Goal: Task Accomplishment & Management: Use online tool/utility

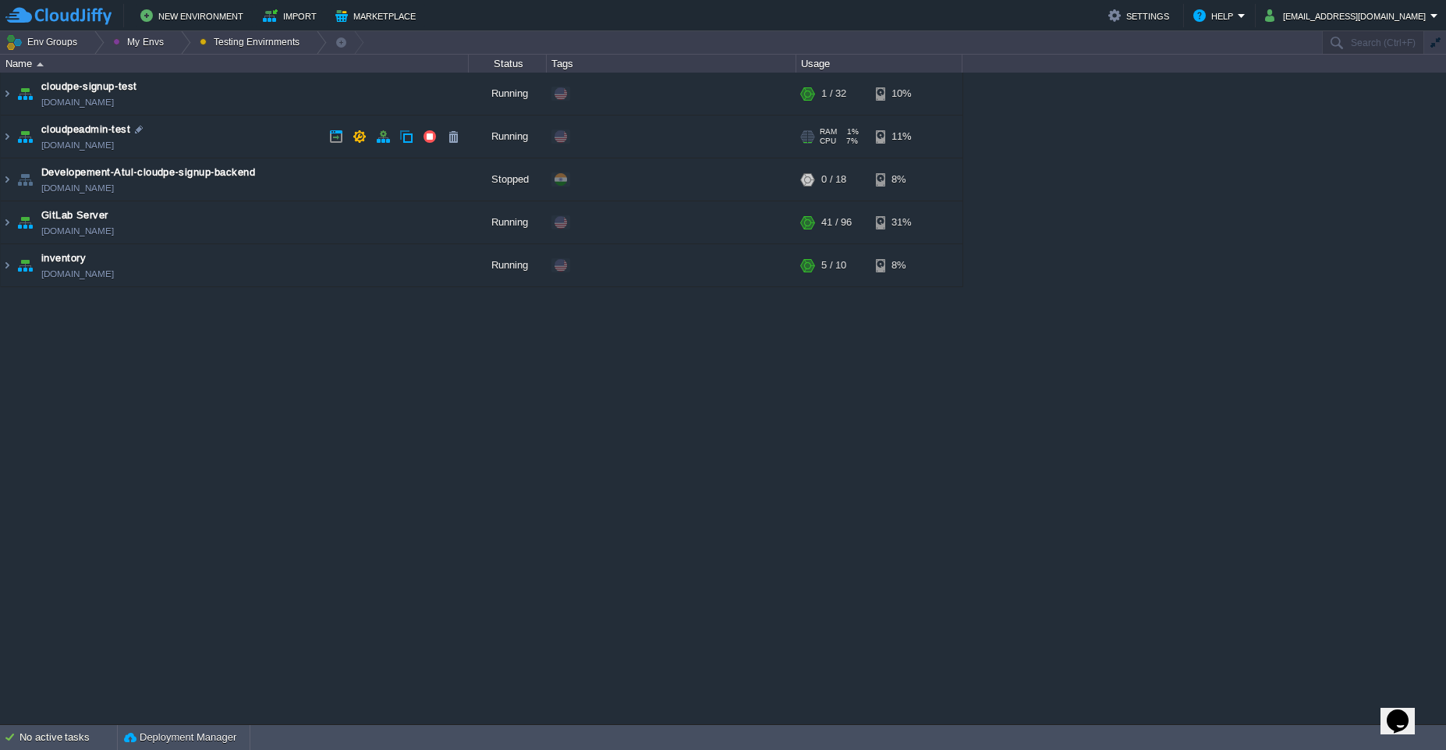
click at [241, 135] on td "cloudpeadmin-test [DOMAIN_NAME]" at bounding box center [235, 136] width 468 height 43
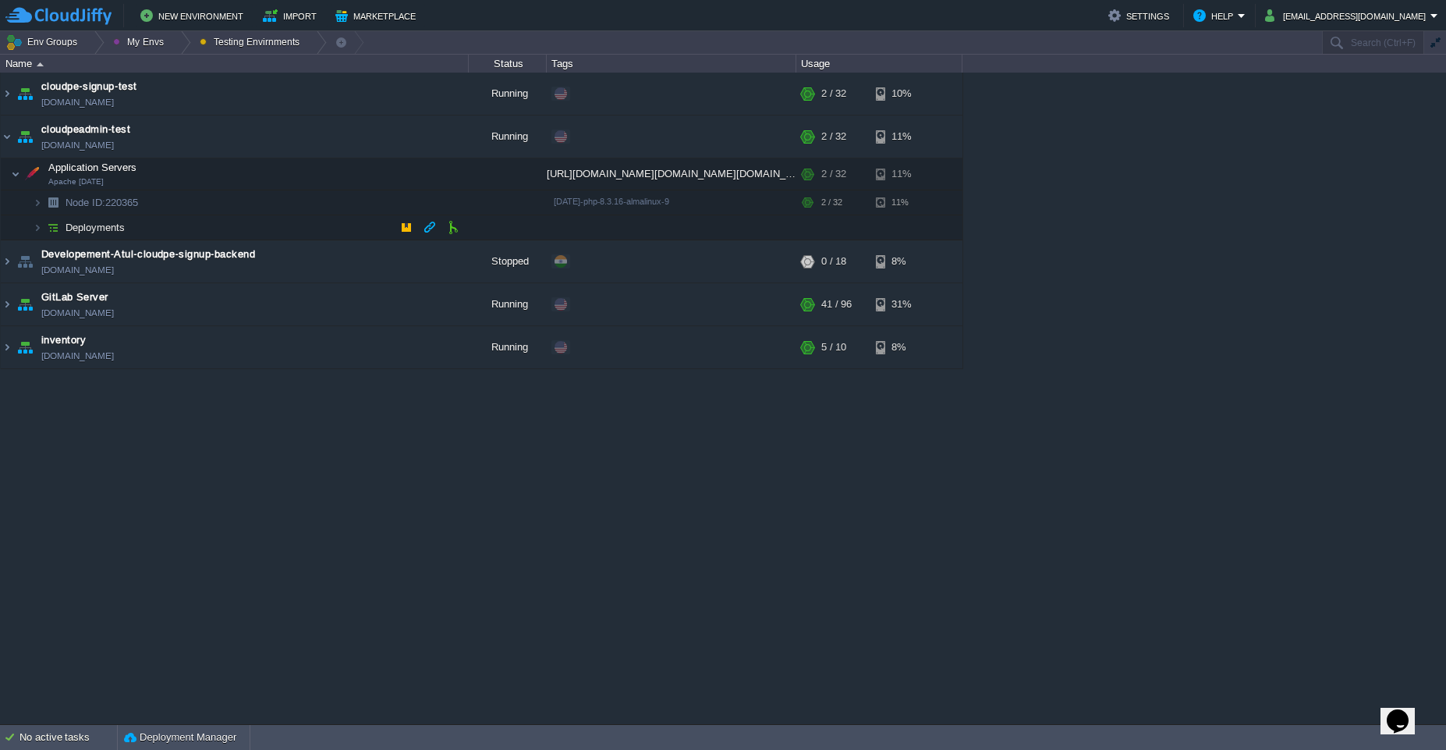
click at [354, 229] on td "Deployments" at bounding box center [235, 227] width 468 height 25
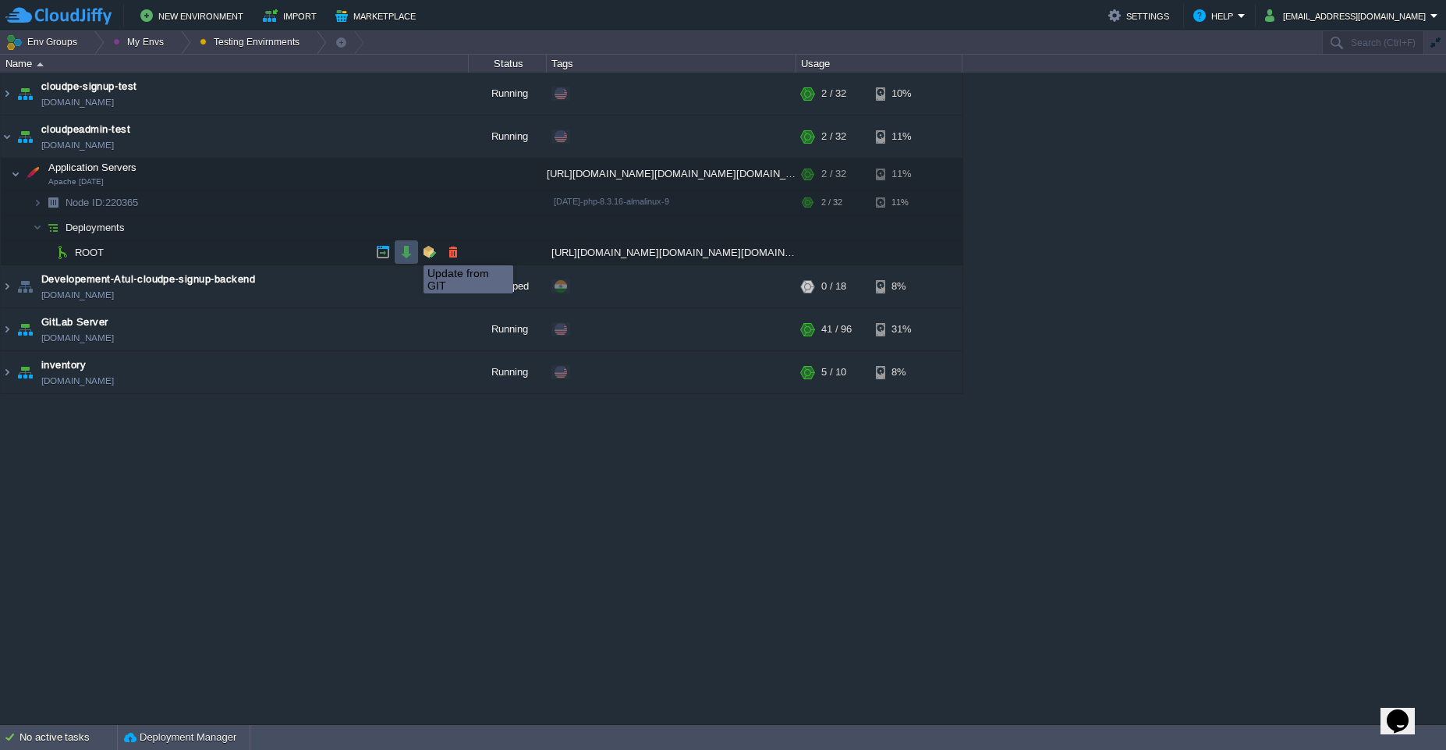
click at [412, 251] on button "button" at bounding box center [406, 252] width 14 height 14
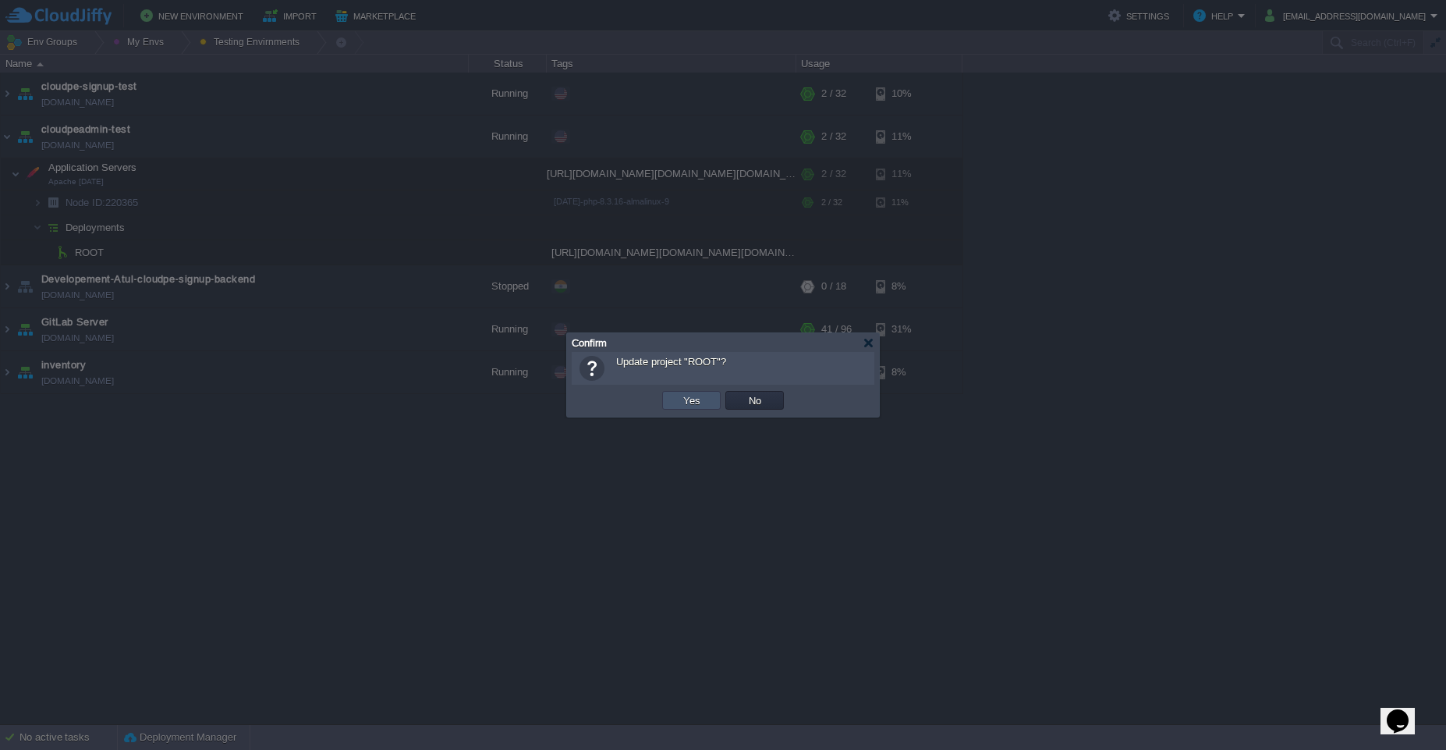
click at [695, 393] on button "Yes" at bounding box center [692, 400] width 27 height 14
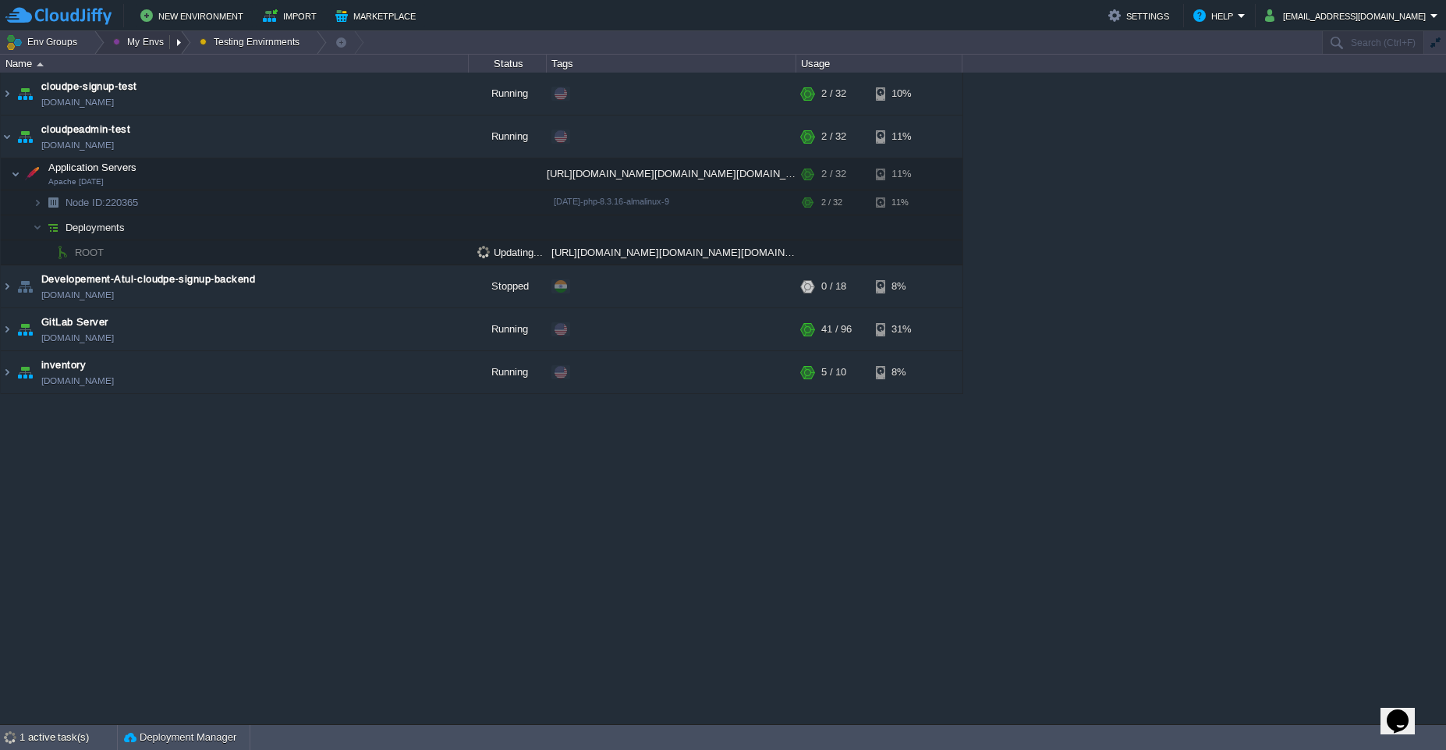
click at [154, 46] on button "My Envs" at bounding box center [140, 42] width 55 height 22
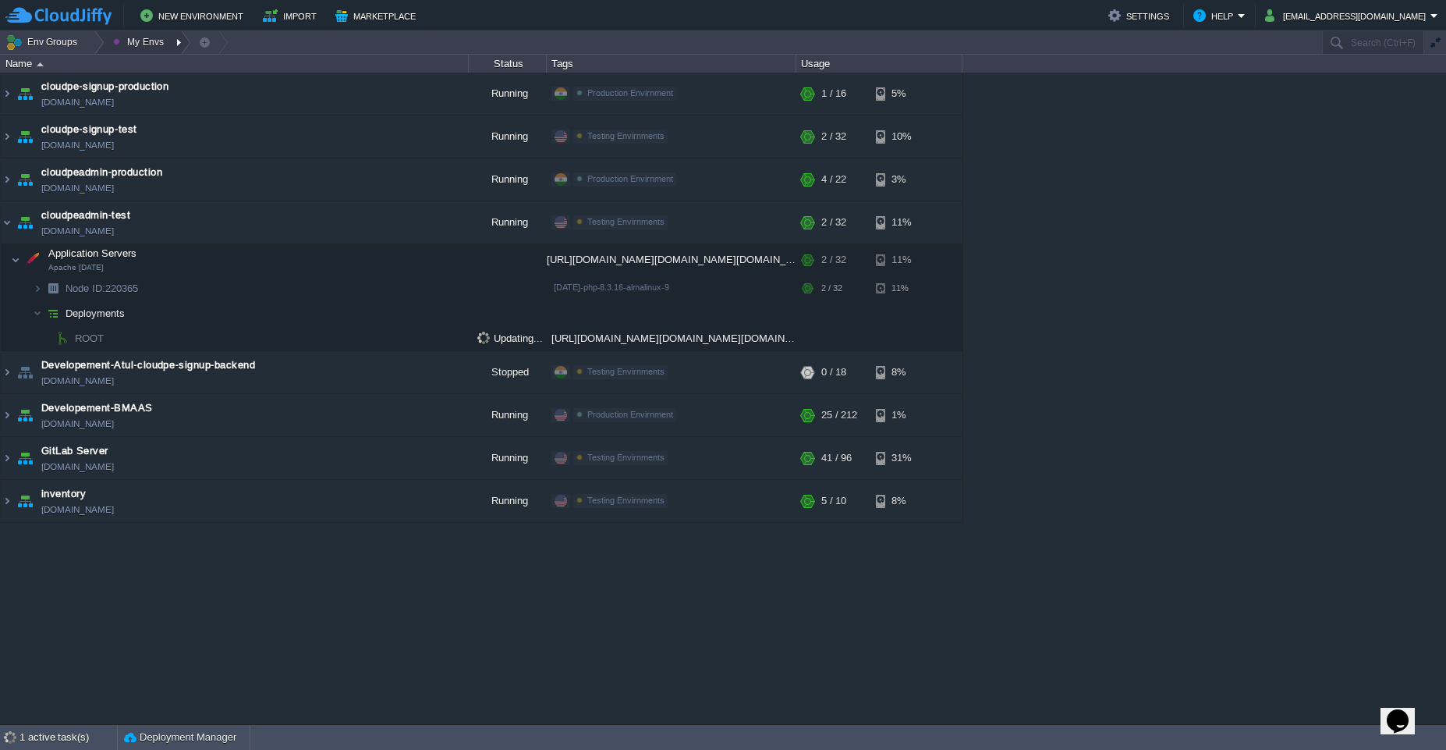
click at [154, 46] on button "My Envs" at bounding box center [140, 42] width 55 height 22
click at [294, 177] on td "cloudpeadmin-production [DOMAIN_NAME]" at bounding box center [235, 179] width 468 height 43
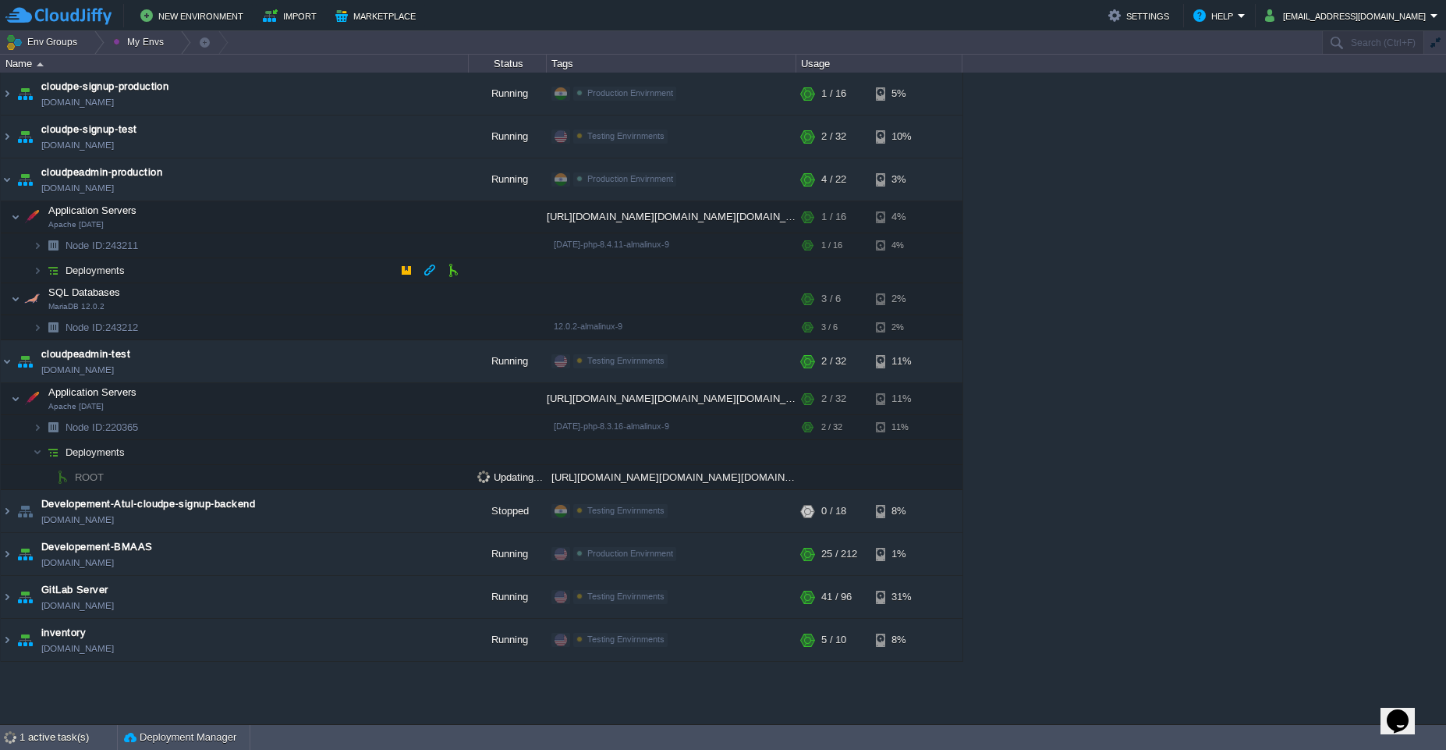
click at [263, 268] on td "Deployments" at bounding box center [235, 270] width 468 height 25
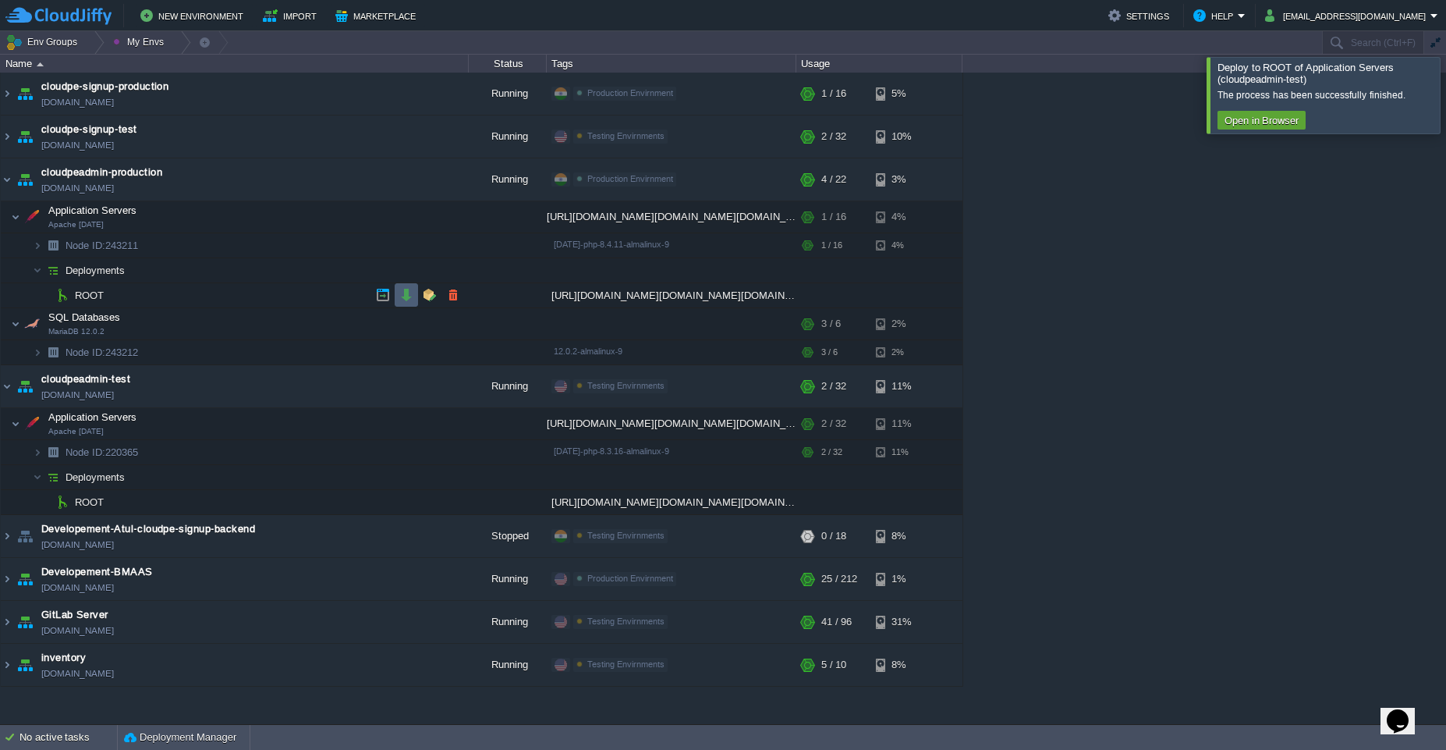
click at [403, 295] on button "button" at bounding box center [406, 295] width 14 height 14
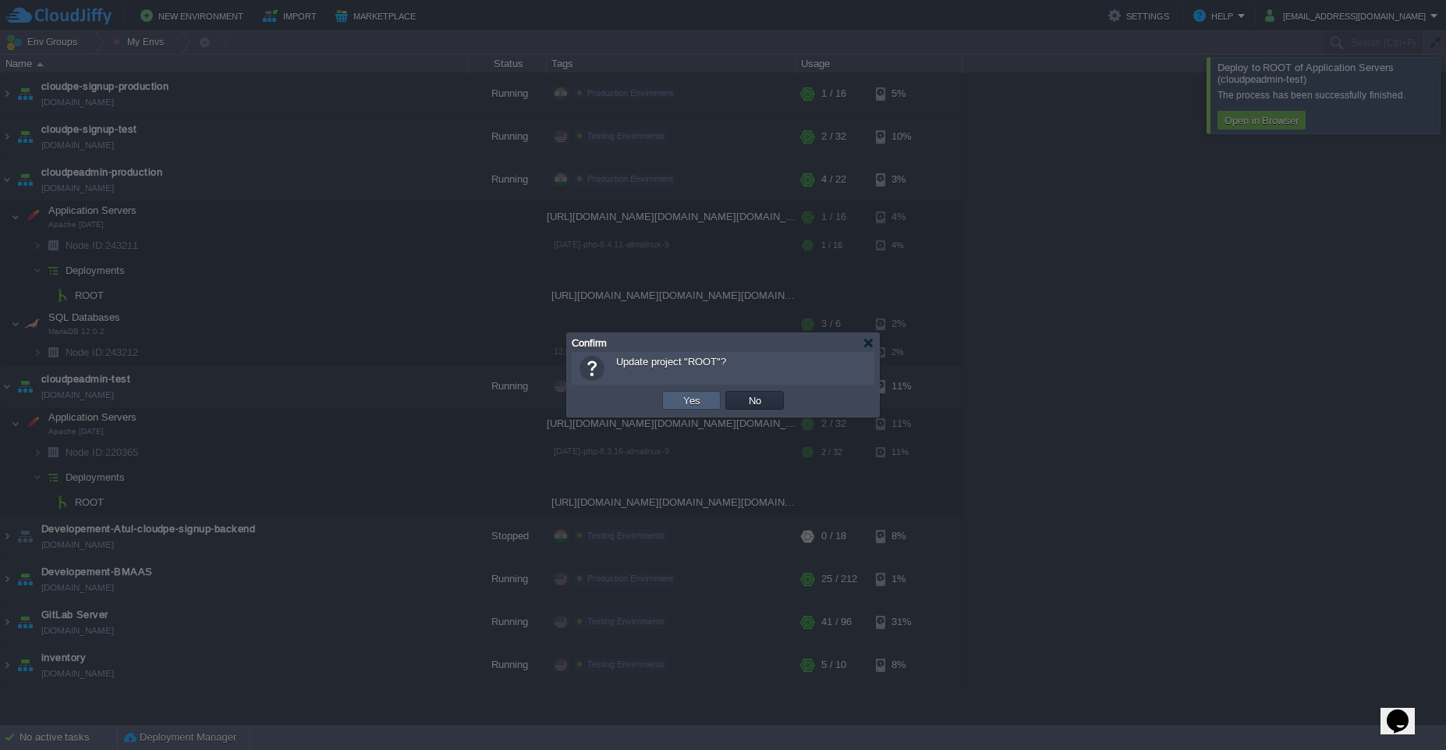
click at [670, 403] on td "Yes" at bounding box center [691, 400] width 59 height 19
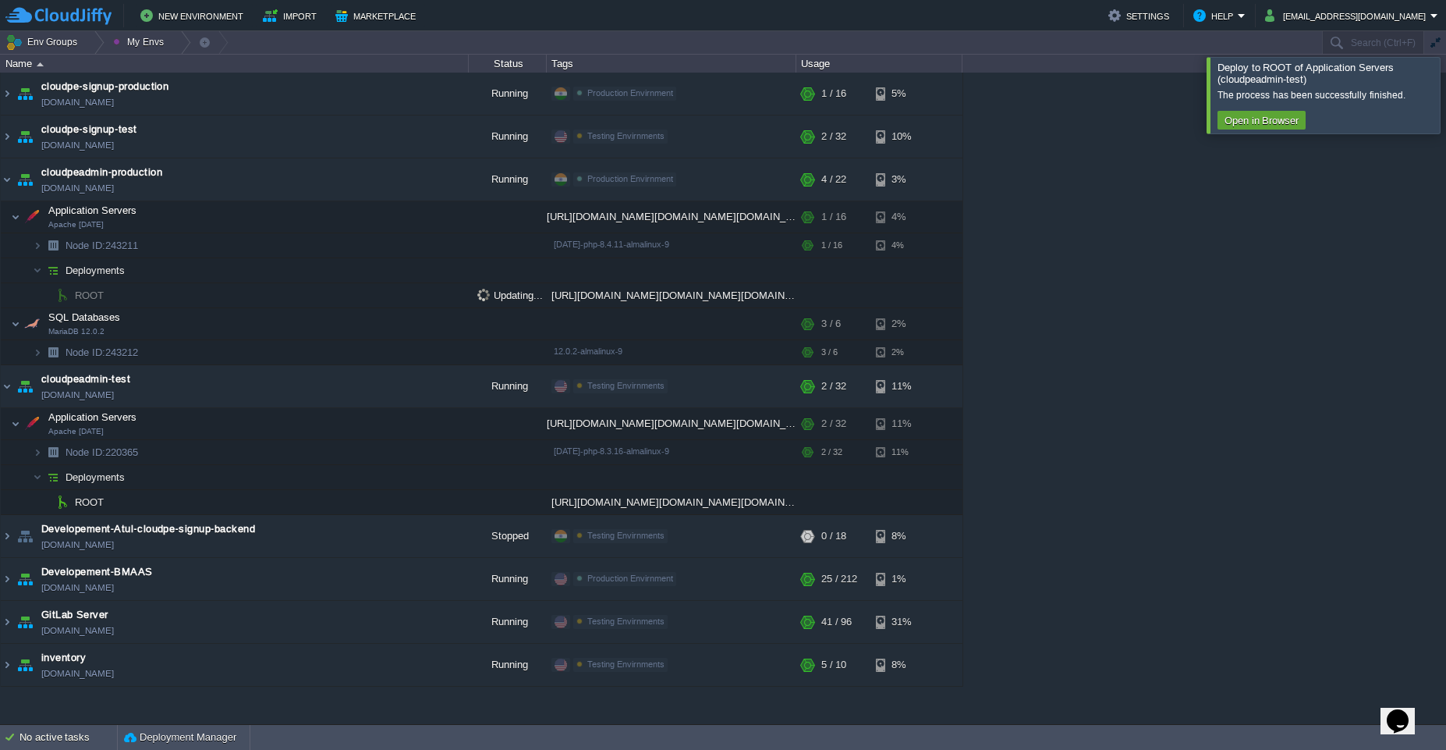
click at [1446, 92] on div at bounding box center [1465, 95] width 0 height 76
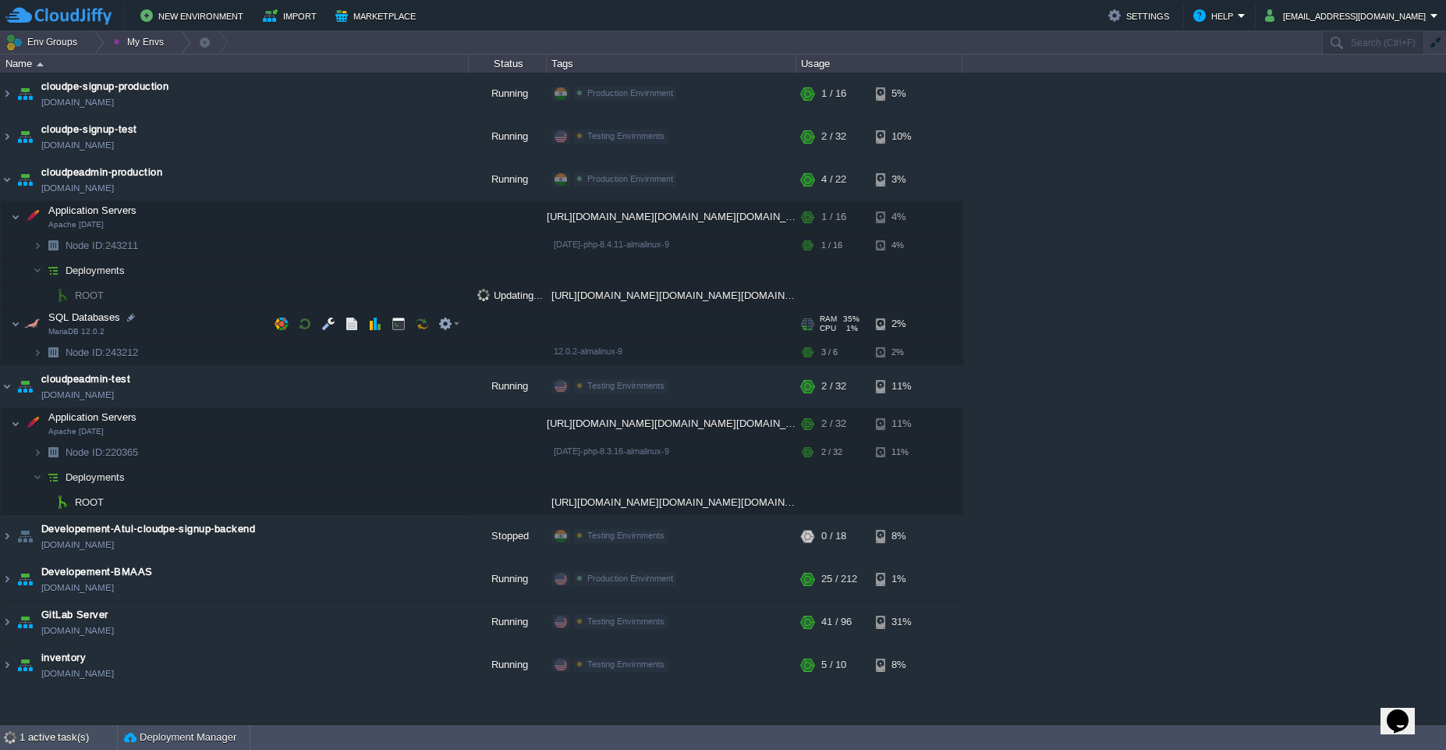
click at [174, 317] on td "SQL Databases MariaDB 12.0.2" at bounding box center [235, 324] width 468 height 32
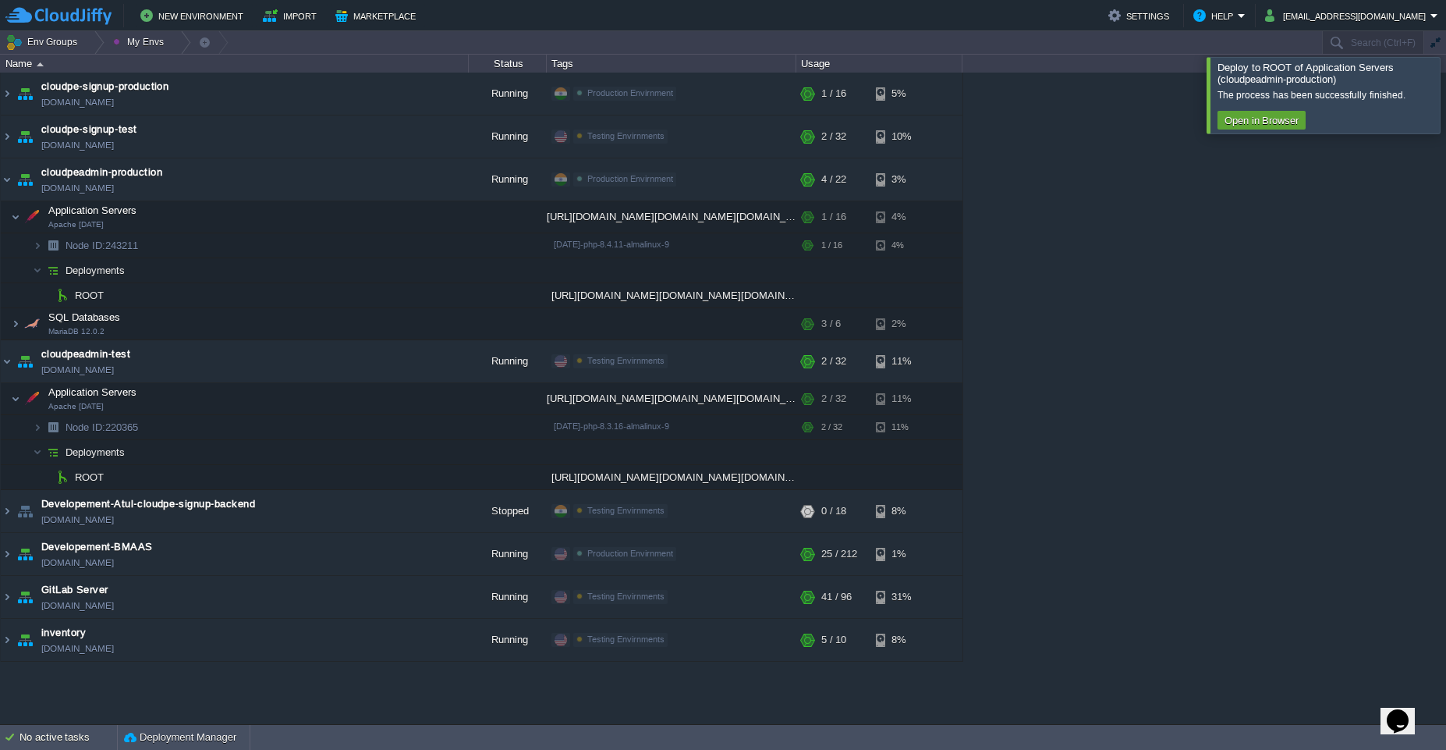
click at [1446, 97] on div at bounding box center [1465, 95] width 0 height 76
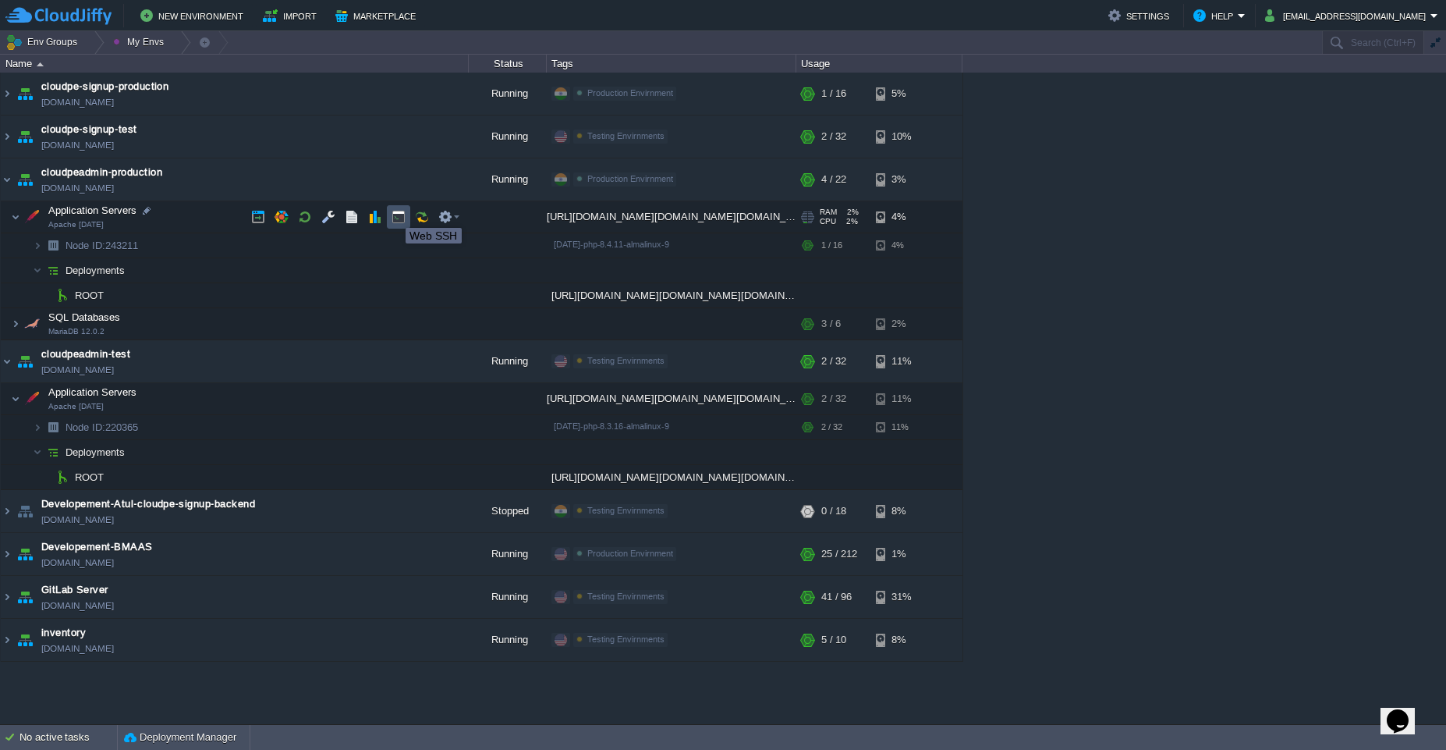
click at [394, 214] on button "button" at bounding box center [399, 217] width 14 height 14
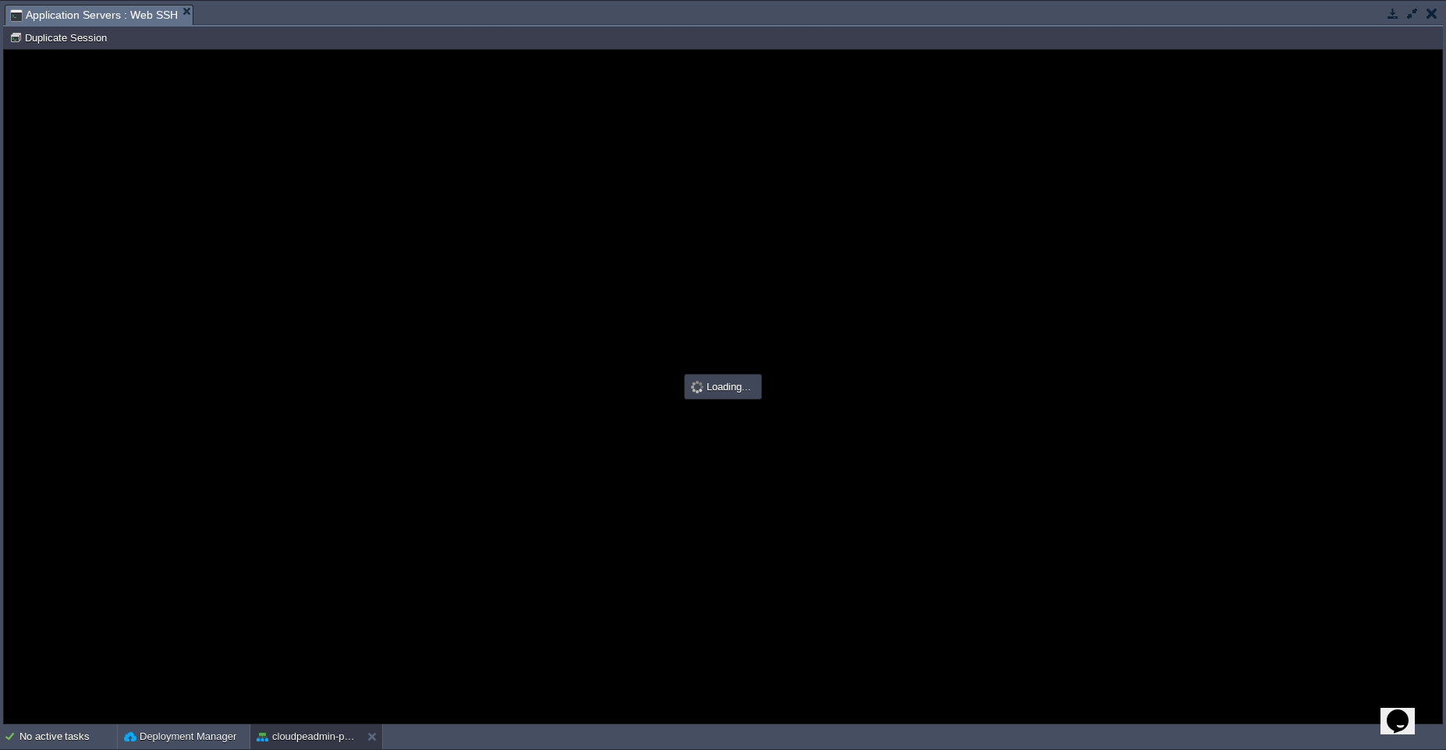
type input "#000000"
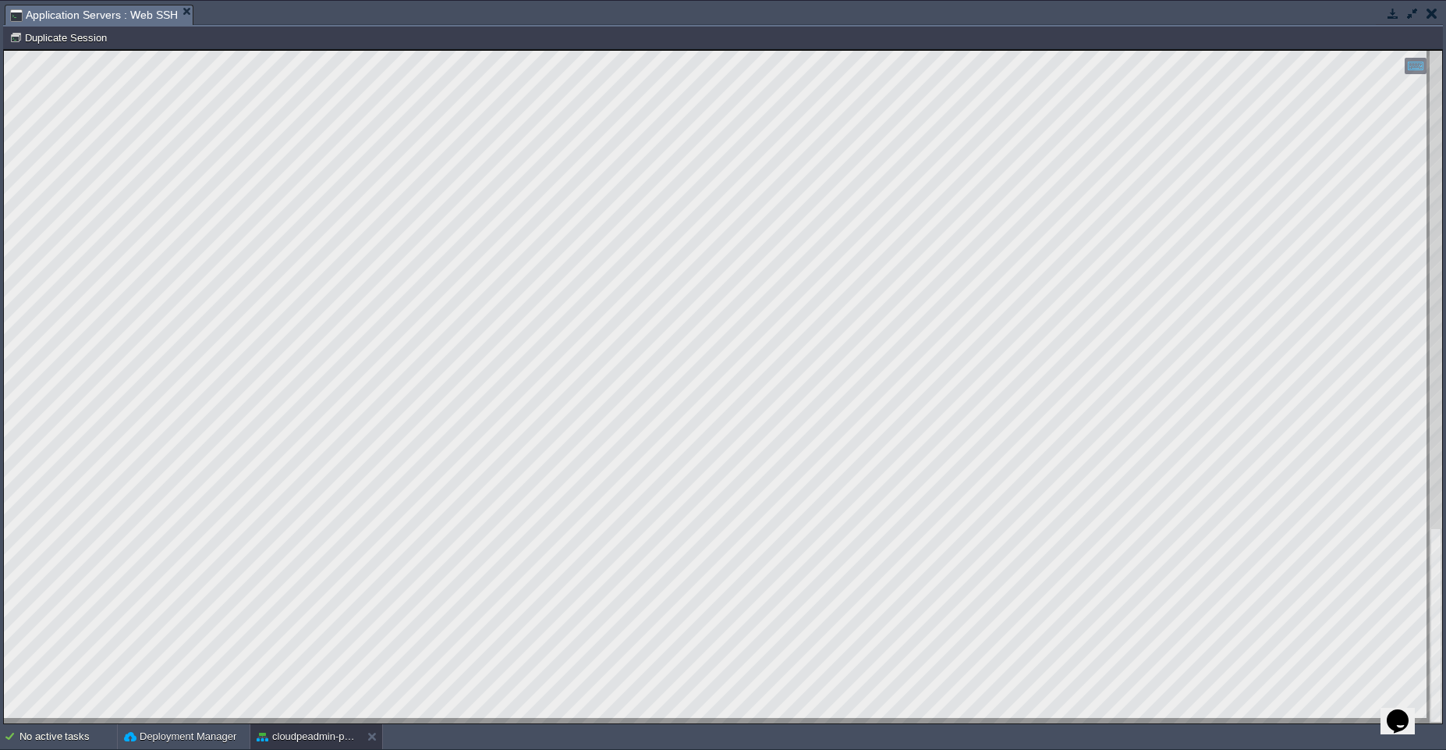
click at [4, 50] on html "Copy: Ctrl + Shift + C Paste: Ctrl + V Settings: Ctrl + Shift + Alt 0" at bounding box center [723, 50] width 1439 height 0
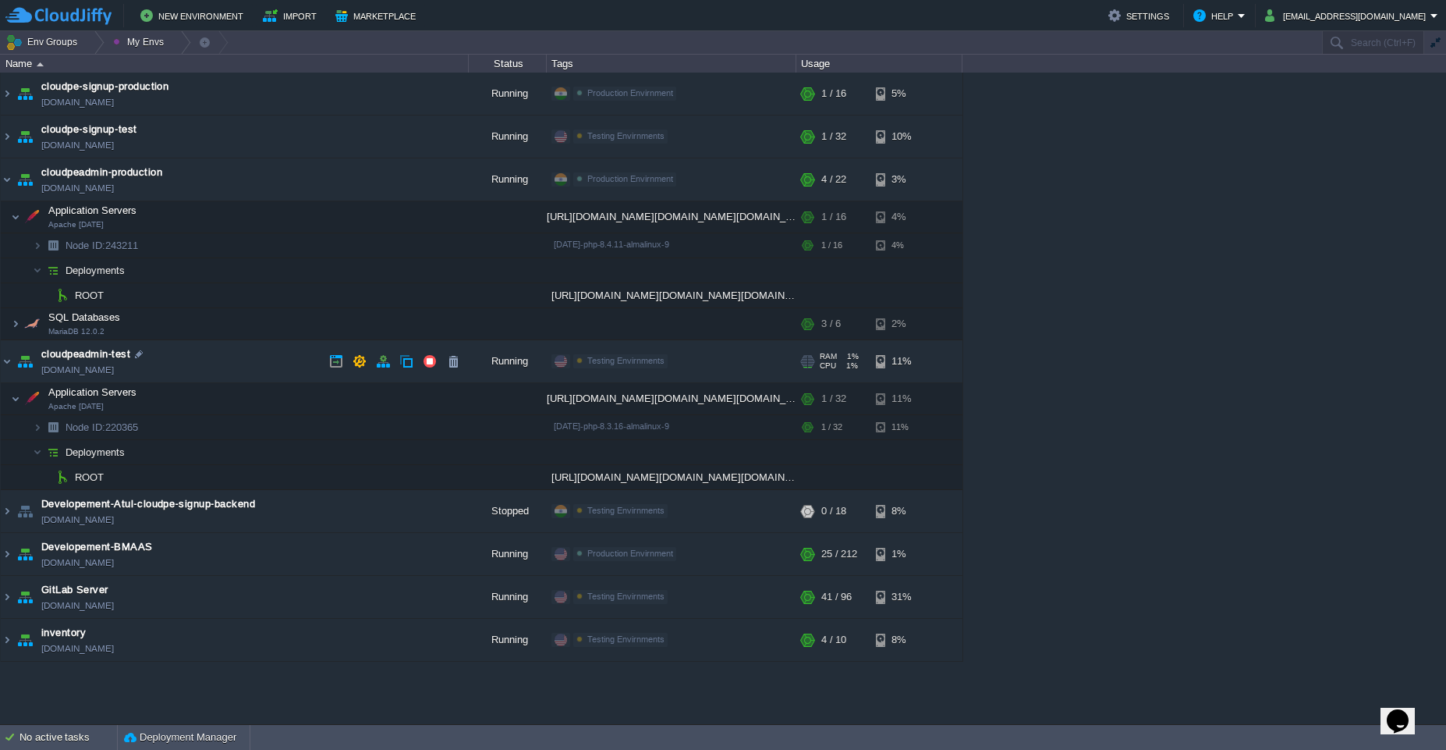
click at [229, 359] on td "cloudpeadmin-test [DOMAIN_NAME]" at bounding box center [235, 361] width 468 height 43
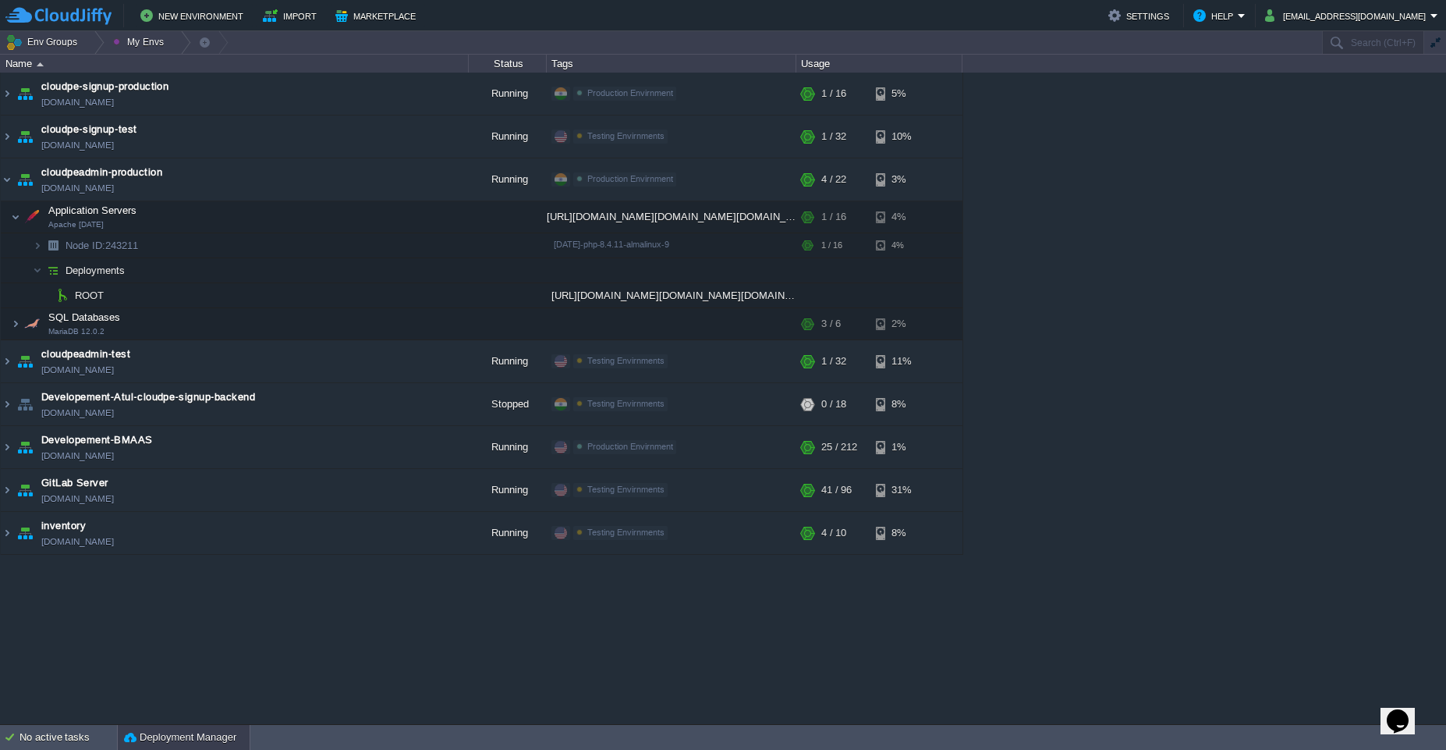
click at [165, 727] on div "Deployment Manager" at bounding box center [184, 737] width 132 height 25
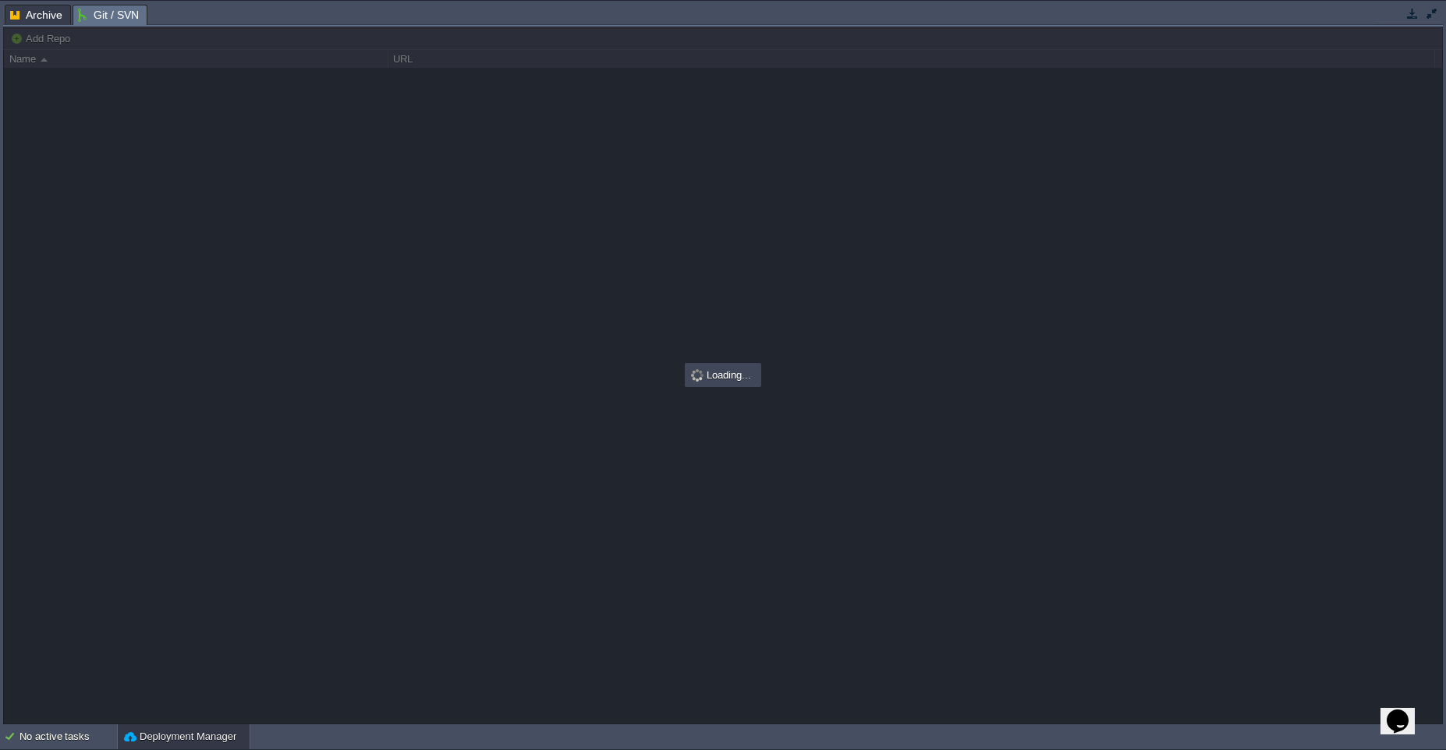
click at [116, 7] on span "Git / SVN" at bounding box center [108, 15] width 61 height 20
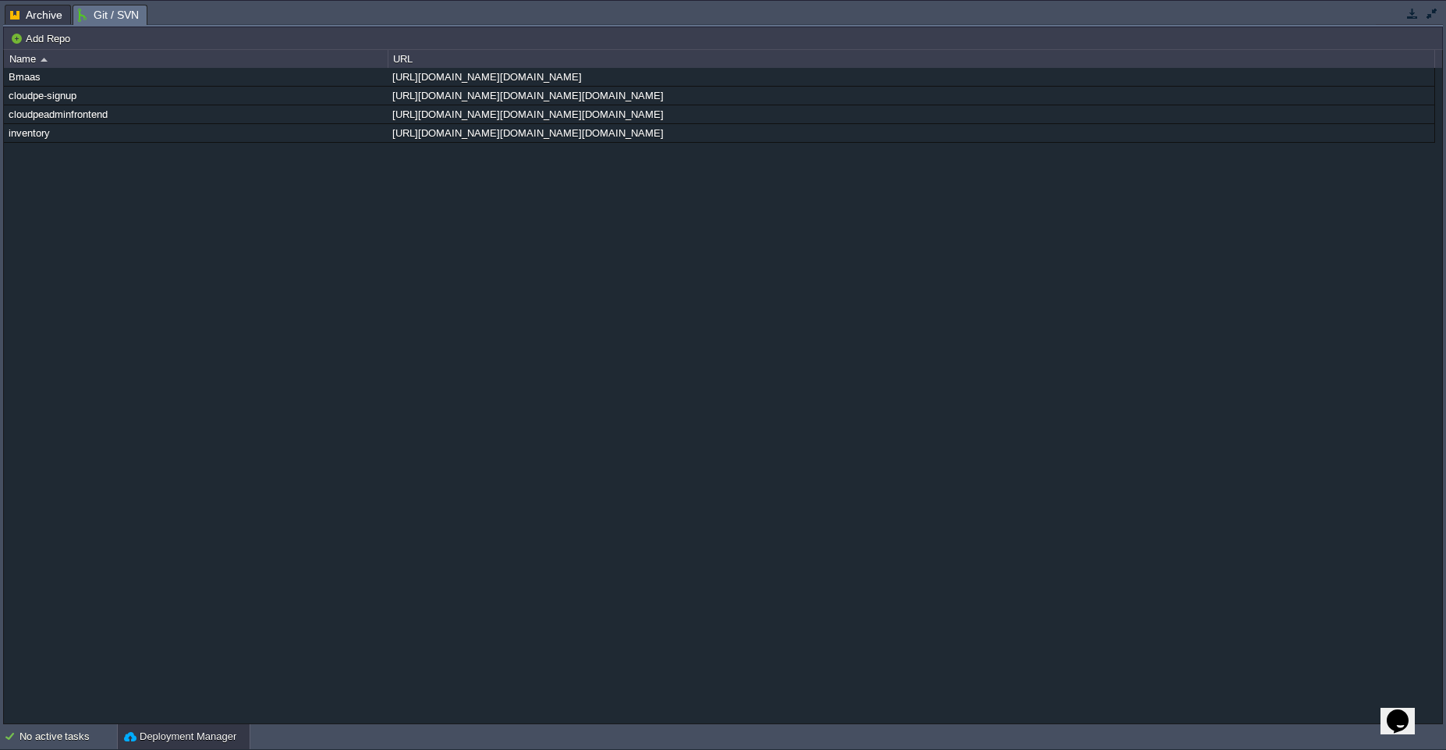
click at [183, 749] on div "No active tasks Deployment Manager" at bounding box center [723, 737] width 1446 height 26
click at [1413, 12] on button "button" at bounding box center [1413, 13] width 14 height 14
